Goal: Transaction & Acquisition: Subscribe to service/newsletter

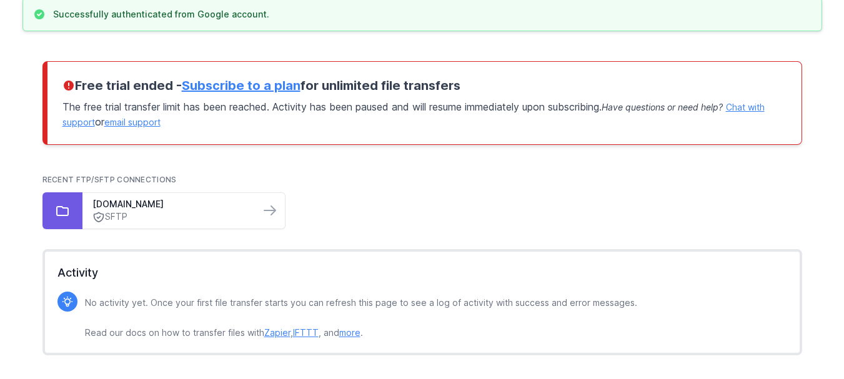
scroll to position [106, 0]
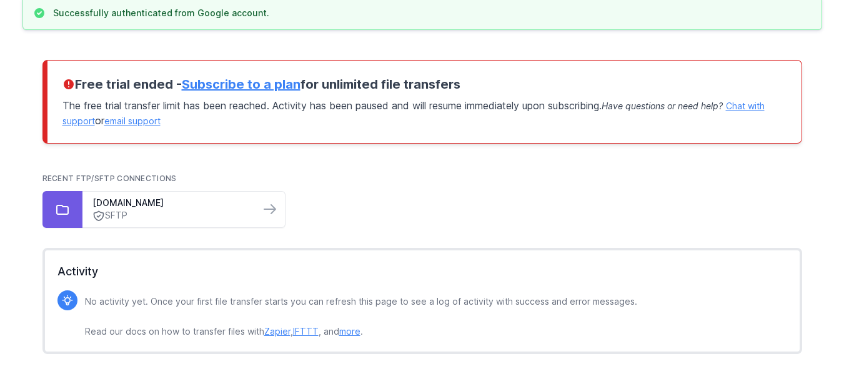
click at [271, 84] on link "Subscribe to a plan" at bounding box center [241, 84] width 119 height 15
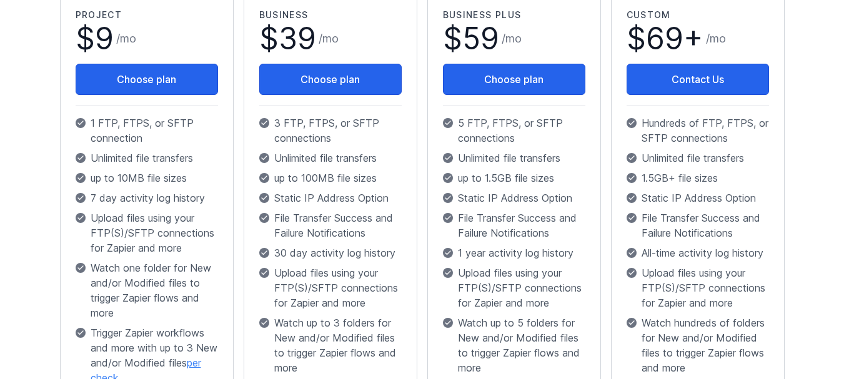
scroll to position [280, 0]
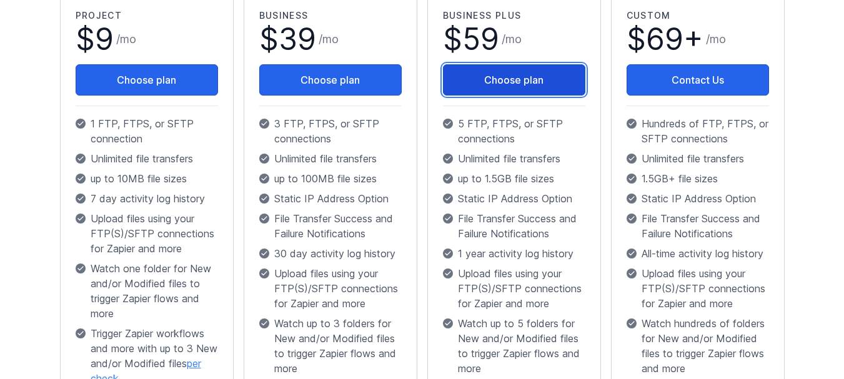
click at [500, 83] on button "Choose plan" at bounding box center [514, 79] width 142 height 31
